Goal: Book appointment/travel/reservation

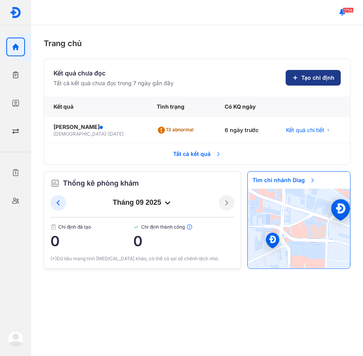
click at [309, 80] on span "Tạo chỉ định" at bounding box center [317, 78] width 33 height 8
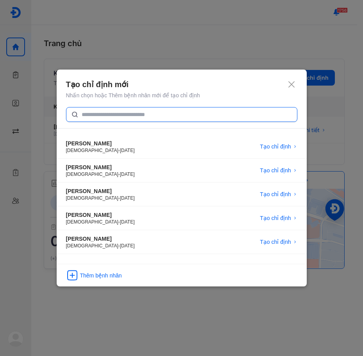
click at [116, 119] on input "text" at bounding box center [187, 114] width 210 height 14
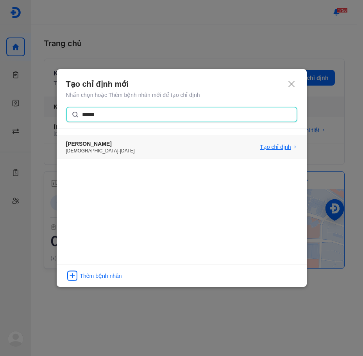
type input "******"
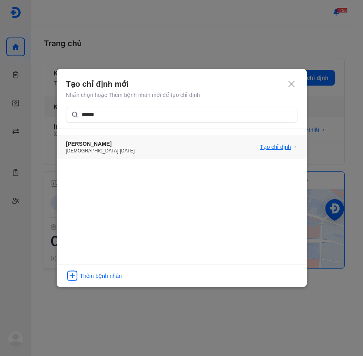
click at [267, 146] on span "Tạo chỉ định" at bounding box center [275, 147] width 31 height 8
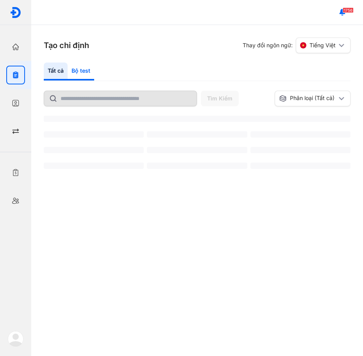
click at [86, 73] on div "Bộ test" at bounding box center [81, 71] width 27 height 18
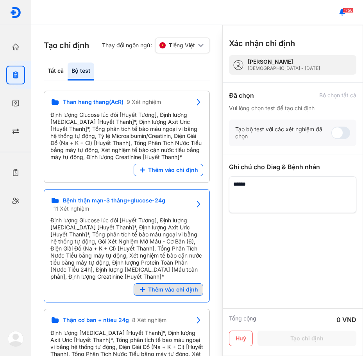
click at [182, 288] on span "Thêm vào chỉ định" at bounding box center [173, 289] width 50 height 7
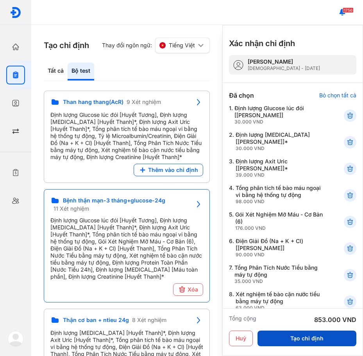
click at [295, 338] on button "Tạo chỉ định" at bounding box center [306, 338] width 99 height 16
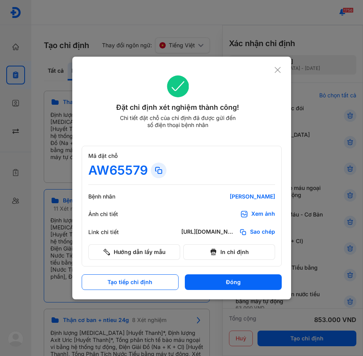
click at [276, 68] on icon at bounding box center [277, 70] width 7 height 8
